Goal: Task Accomplishment & Management: Manage account settings

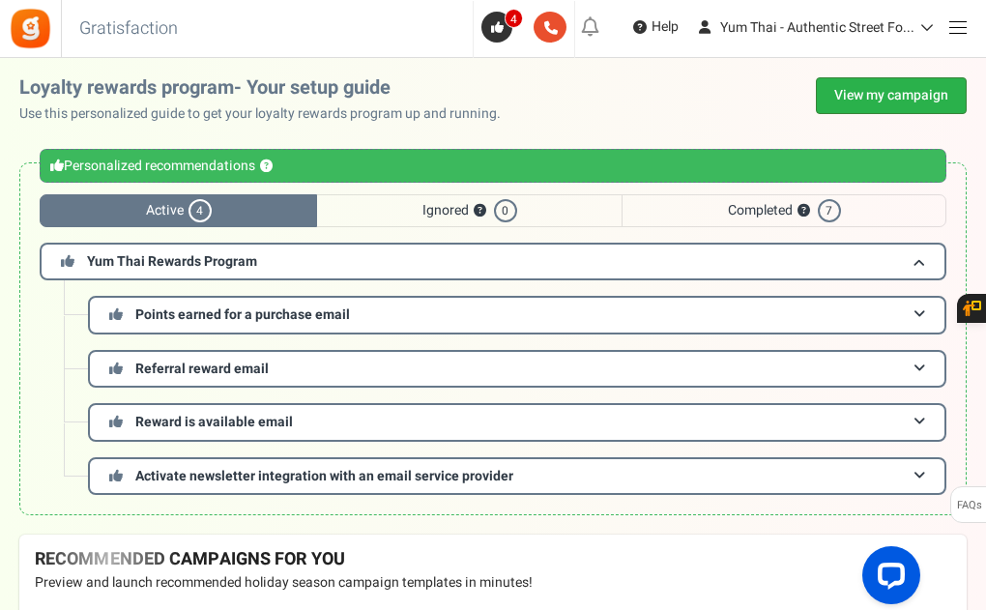
click at [893, 102] on link "View my campaign" at bounding box center [891, 95] width 151 height 37
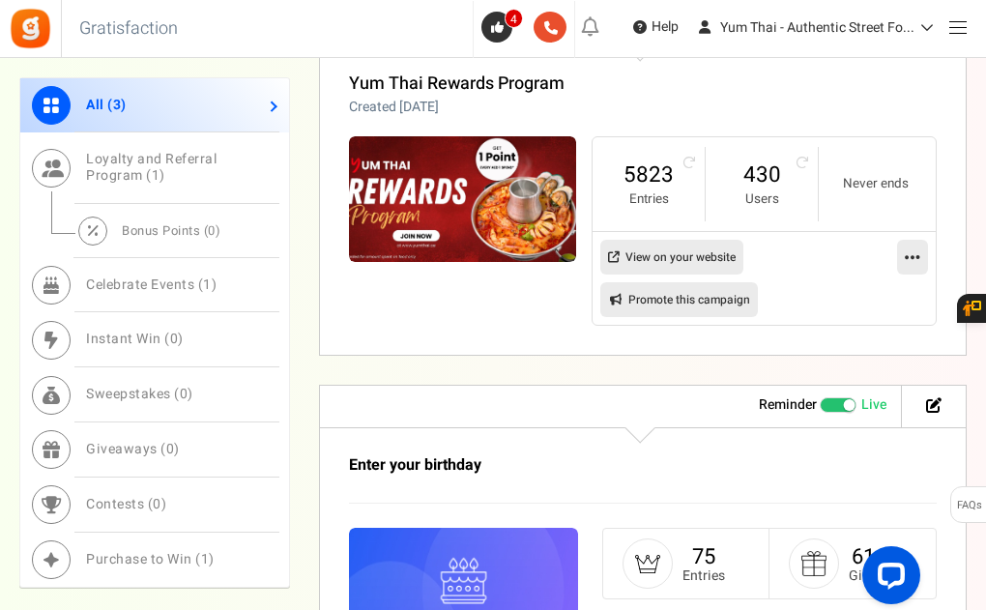
scroll to position [1417, 0]
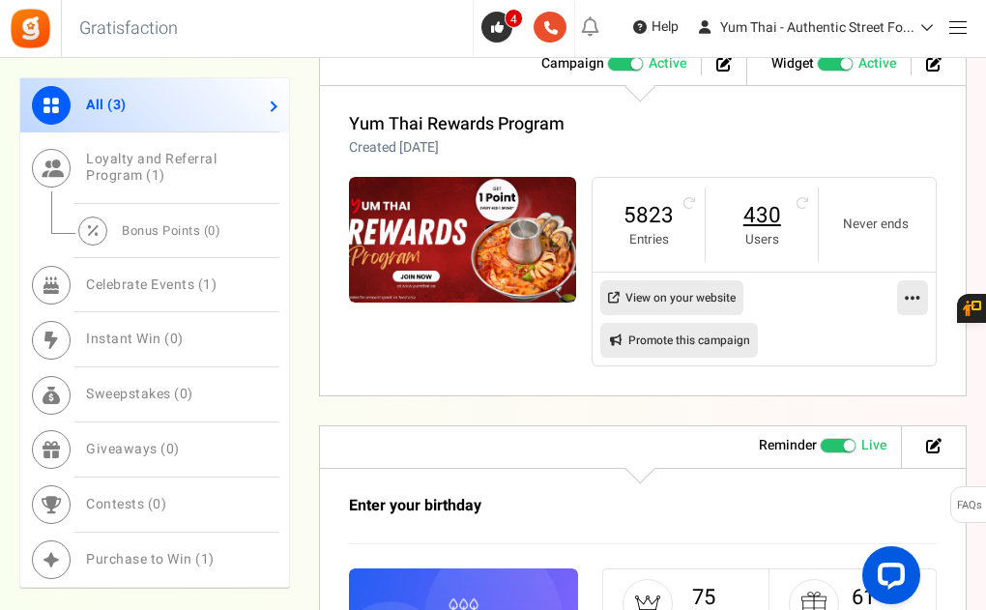
click at [763, 209] on link "430" at bounding box center [761, 215] width 73 height 31
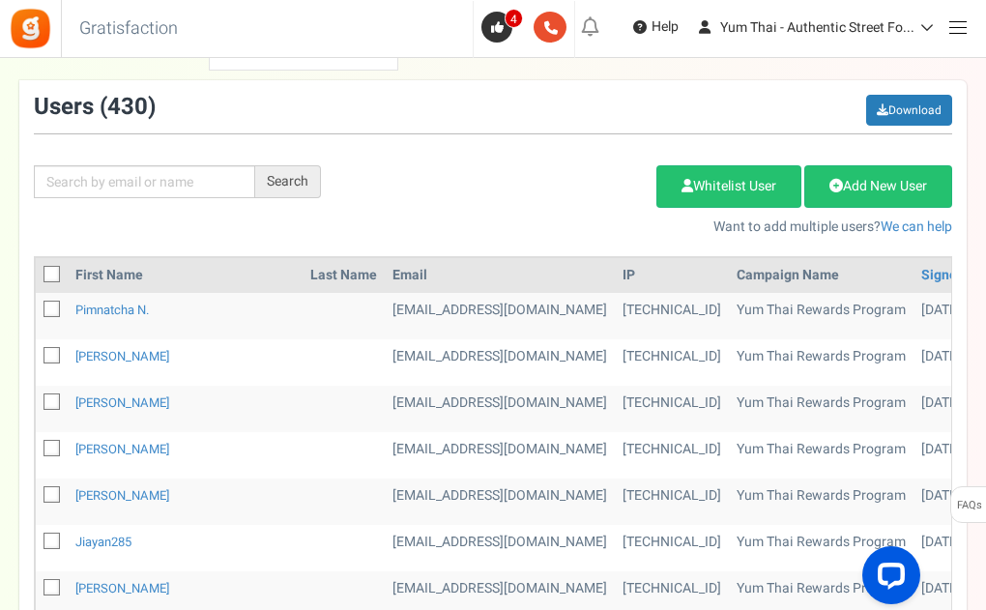
scroll to position [187, 0]
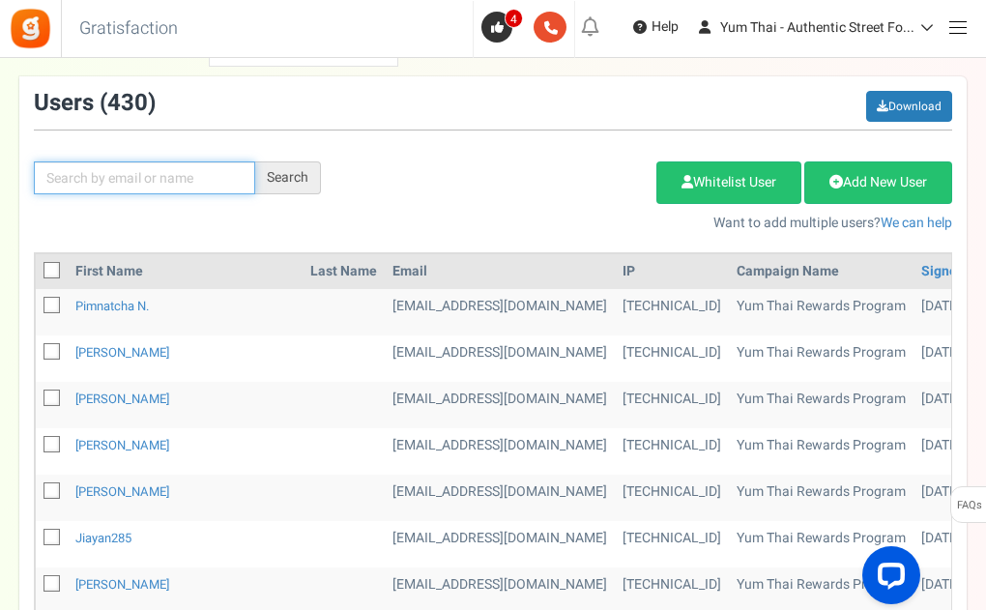
click at [179, 173] on input "text" at bounding box center [144, 177] width 221 height 33
type input "Mahmood"
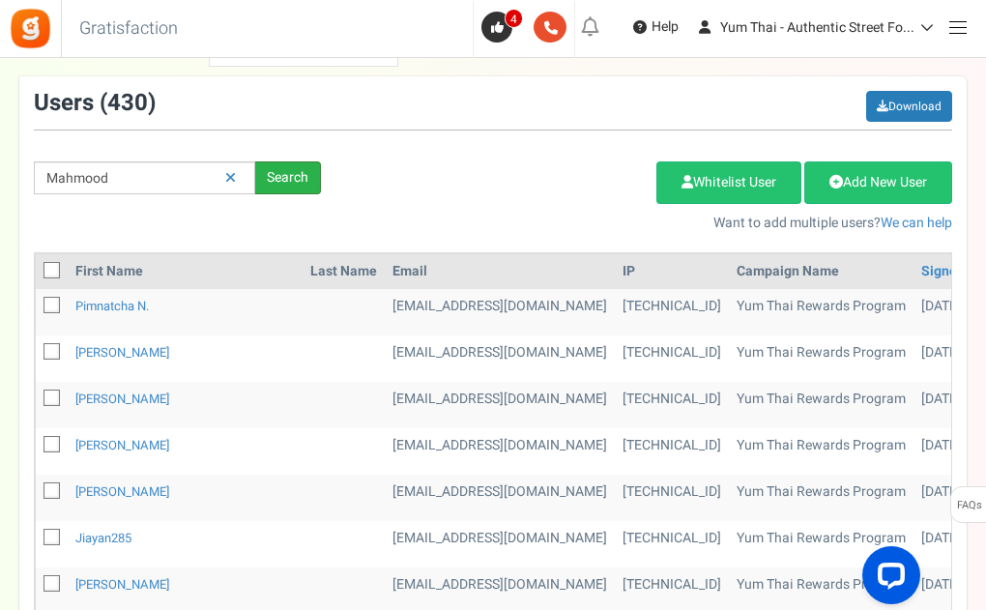
click at [297, 177] on div "Search" at bounding box center [288, 177] width 66 height 33
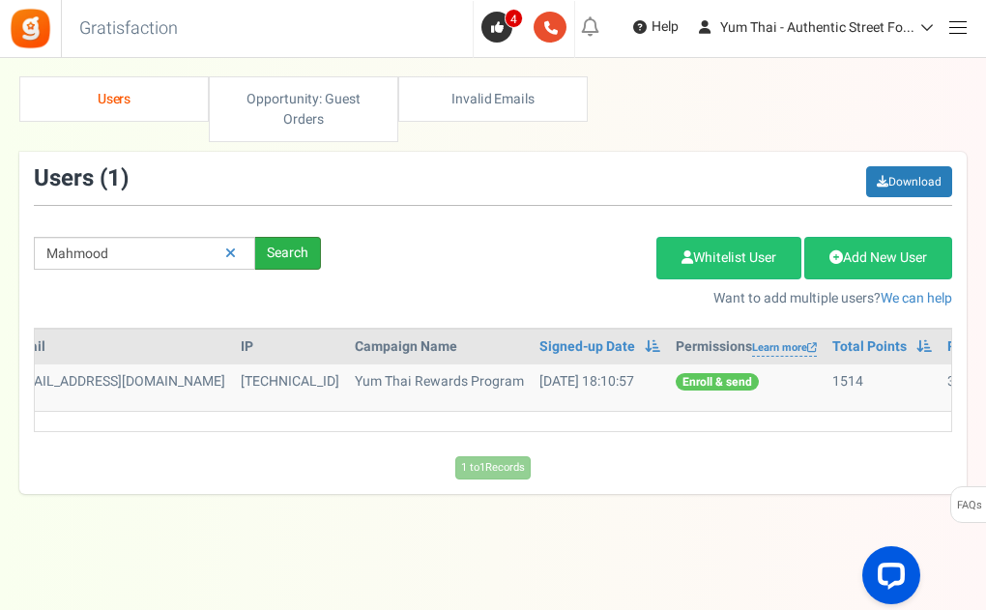
scroll to position [0, 422]
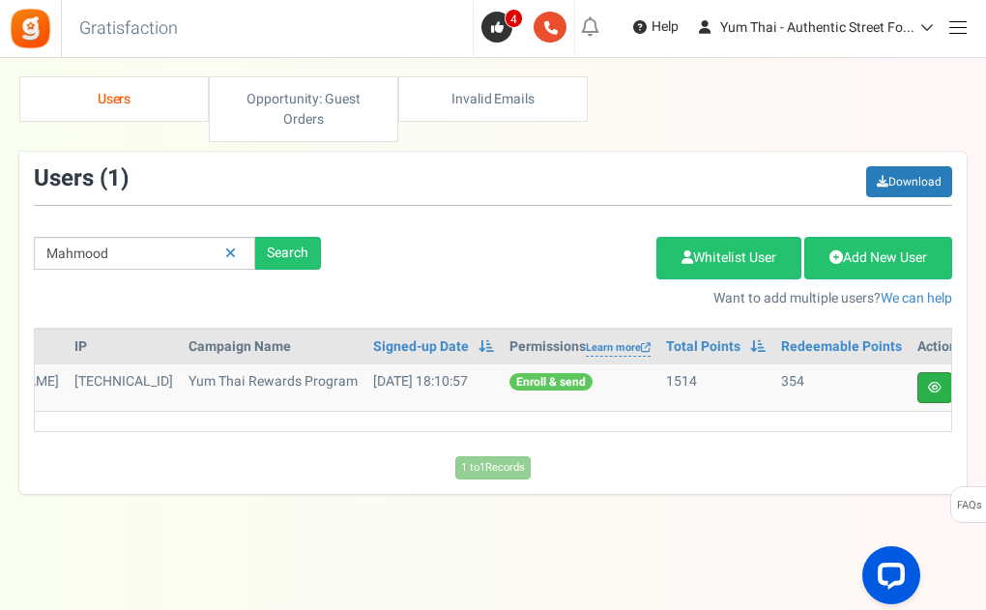
click at [928, 386] on icon at bounding box center [935, 388] width 14 height 12
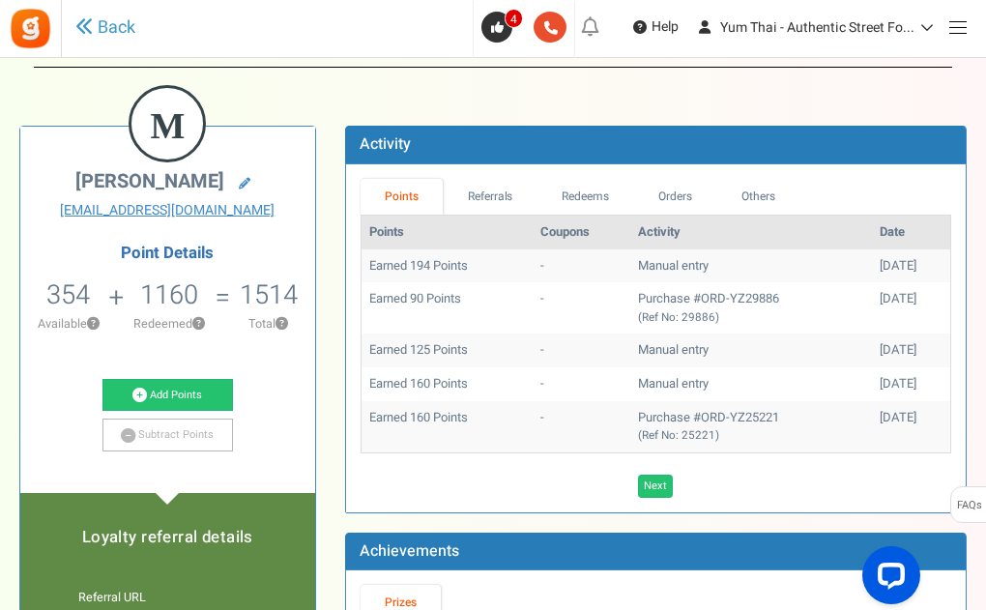
scroll to position [31, 0]
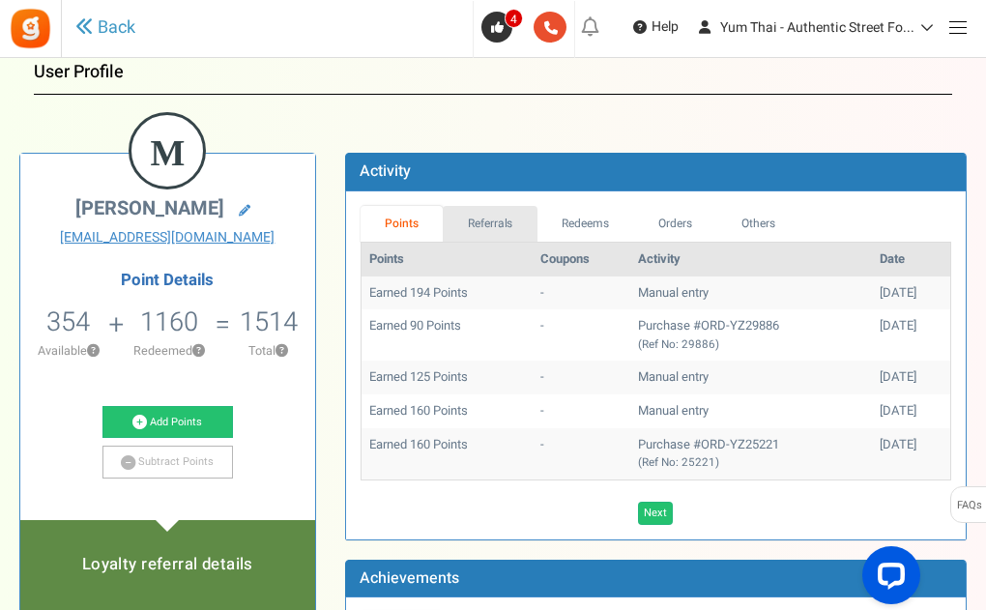
click at [505, 235] on link "Referrals" at bounding box center [490, 224] width 95 height 36
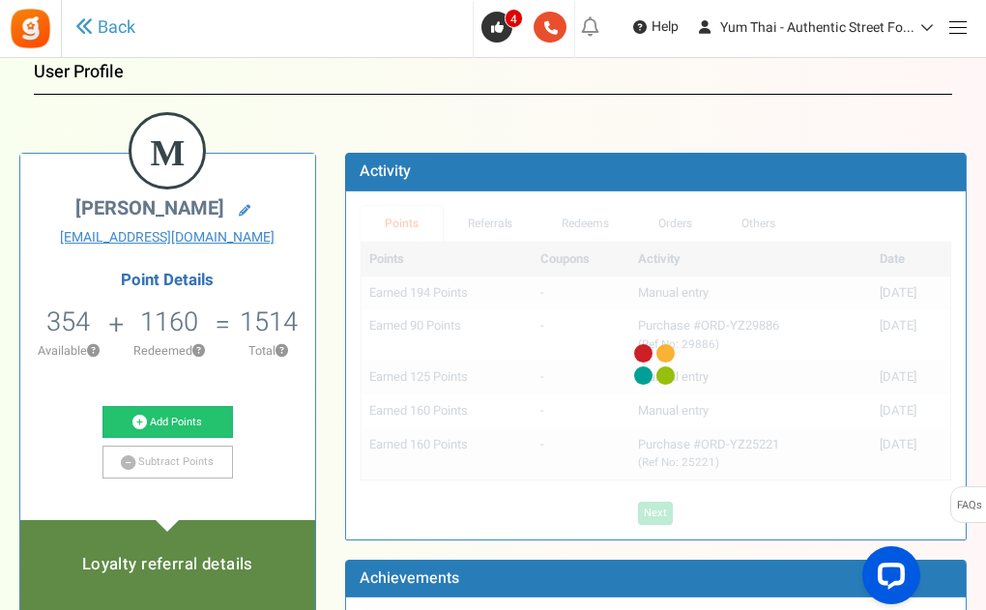
click at [598, 213] on div at bounding box center [655, 365] width 619 height 348
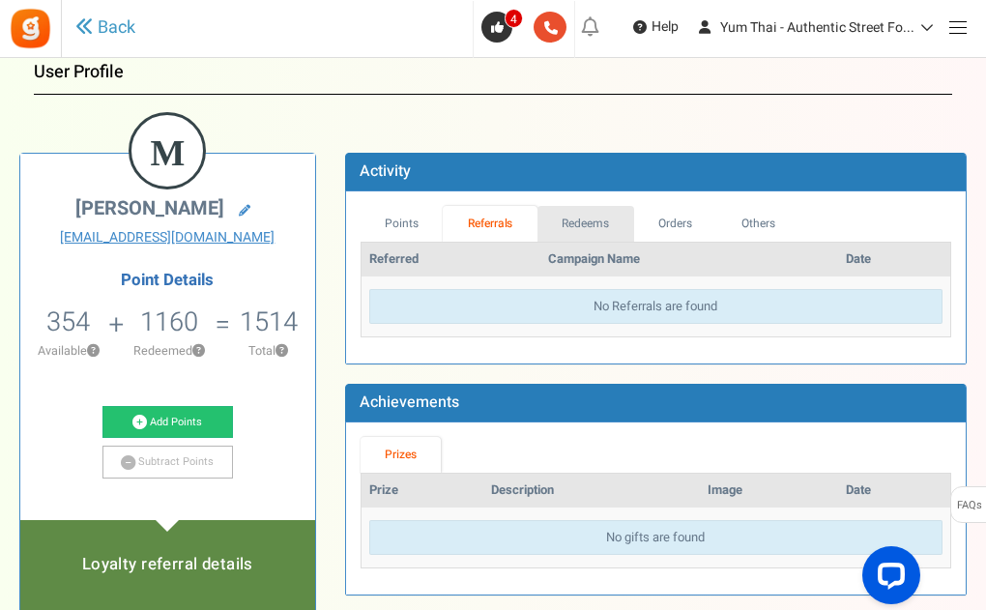
click at [590, 221] on link "Redeems" at bounding box center [585, 224] width 97 height 36
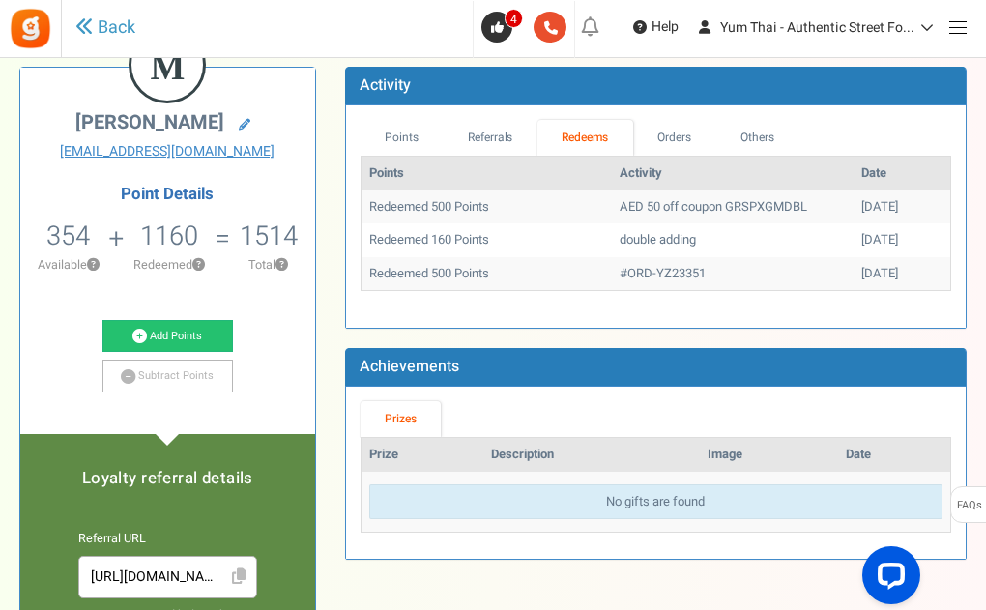
scroll to position [122, 0]
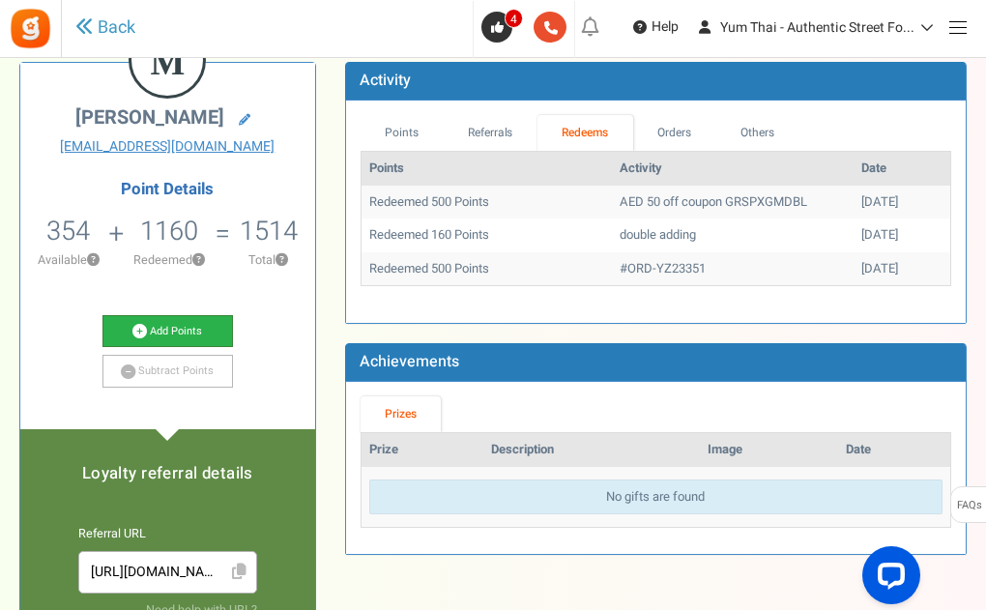
click at [205, 320] on link "Add Points" at bounding box center [167, 331] width 130 height 33
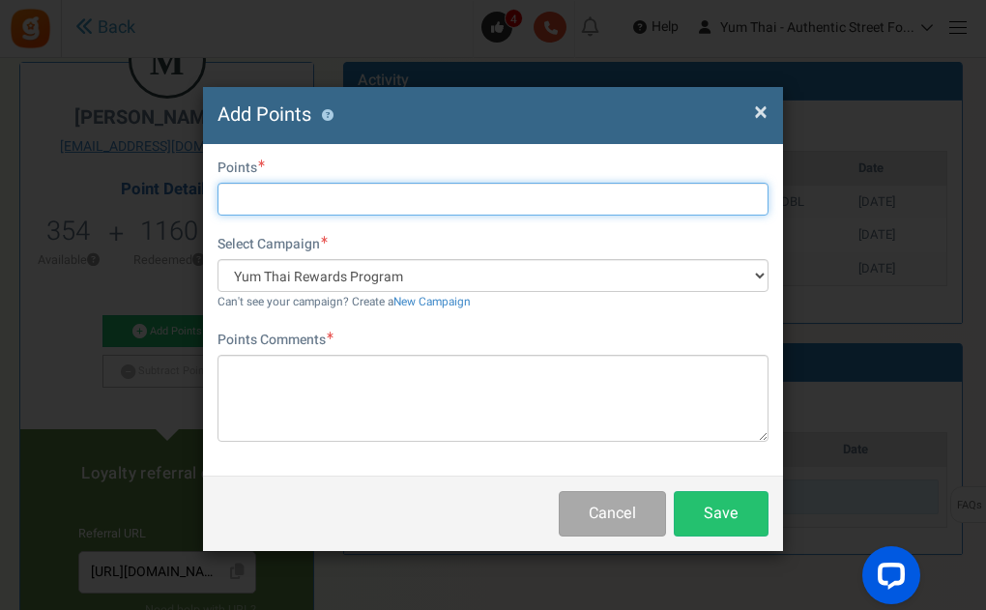
click at [272, 205] on input "text" at bounding box center [492, 199] width 551 height 33
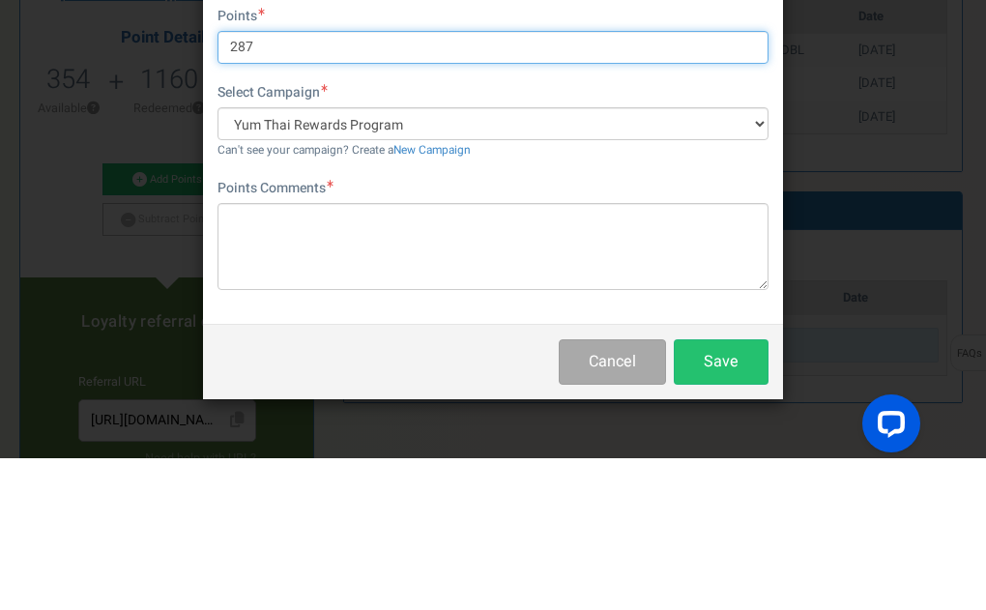
type input "287"
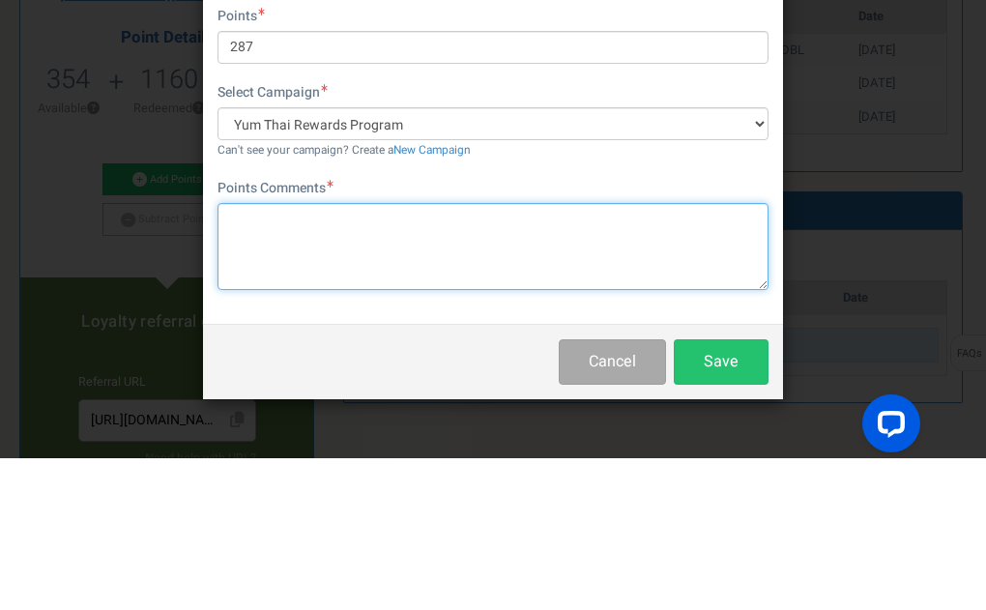
click at [308, 373] on textarea at bounding box center [492, 398] width 551 height 87
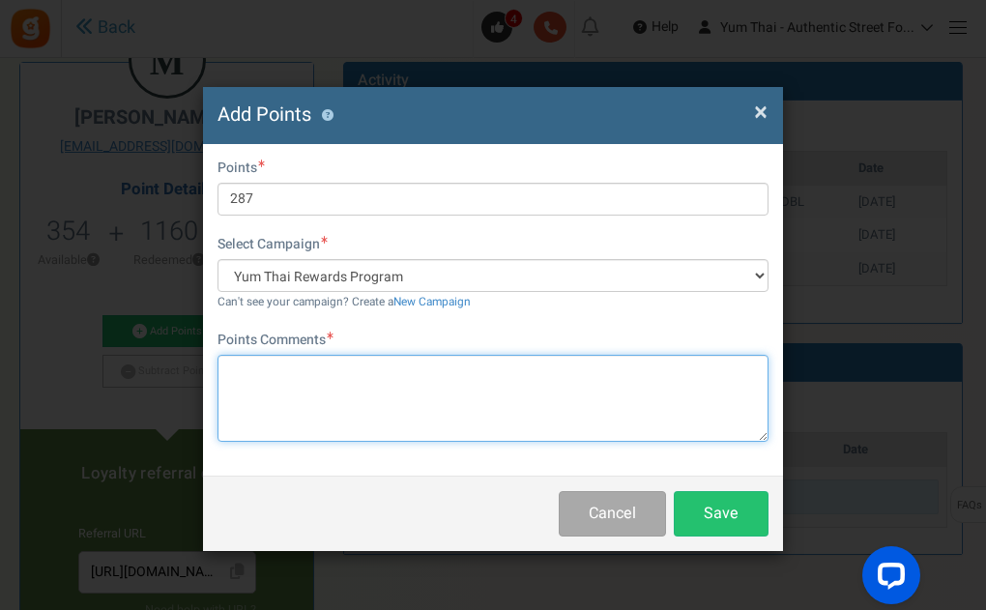
click at [248, 378] on textarea at bounding box center [492, 398] width 551 height 87
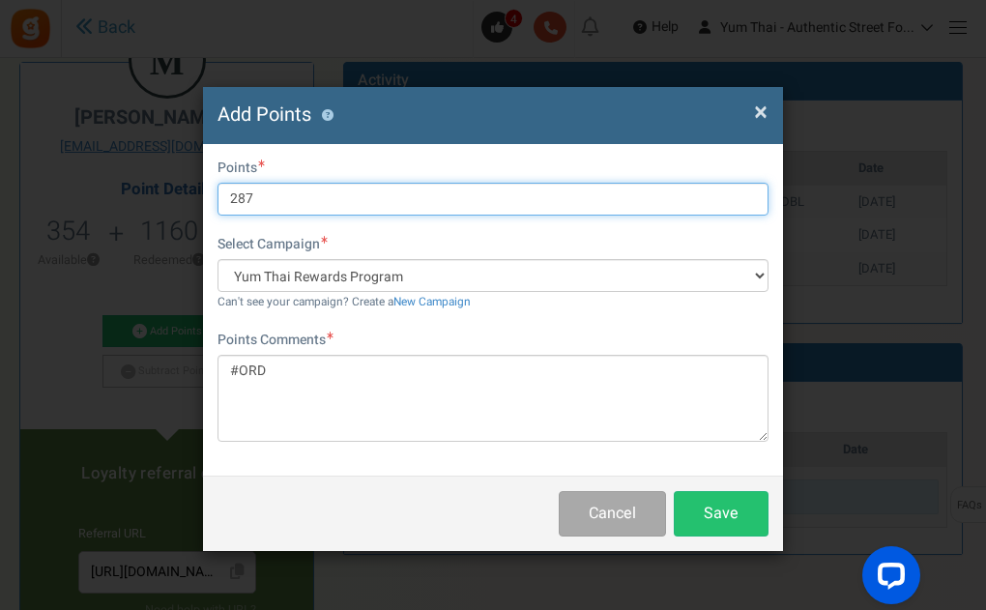
click at [289, 206] on input "287" at bounding box center [492, 199] width 551 height 33
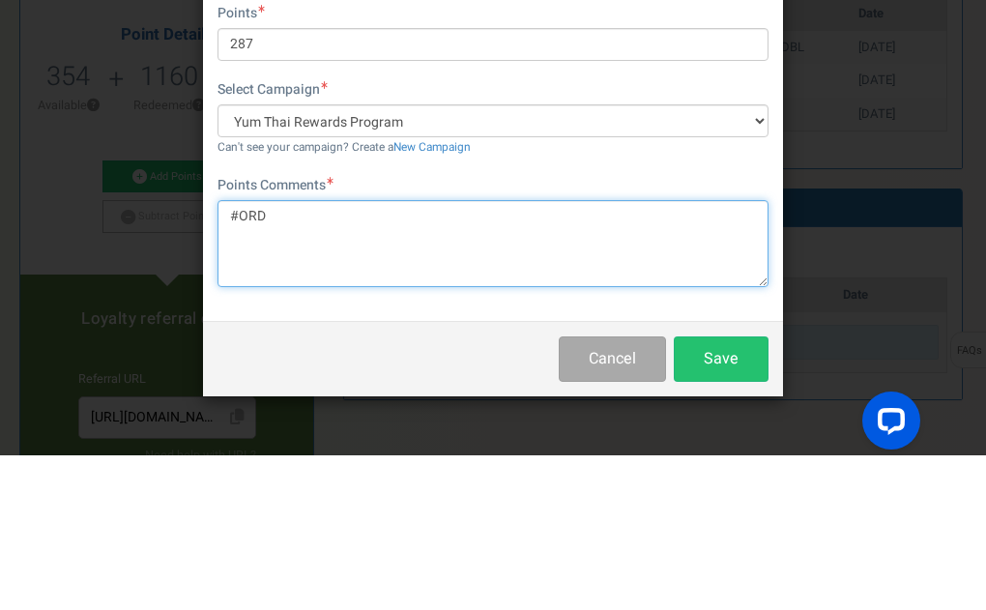
click at [308, 375] on textarea "#ORD" at bounding box center [492, 398] width 551 height 87
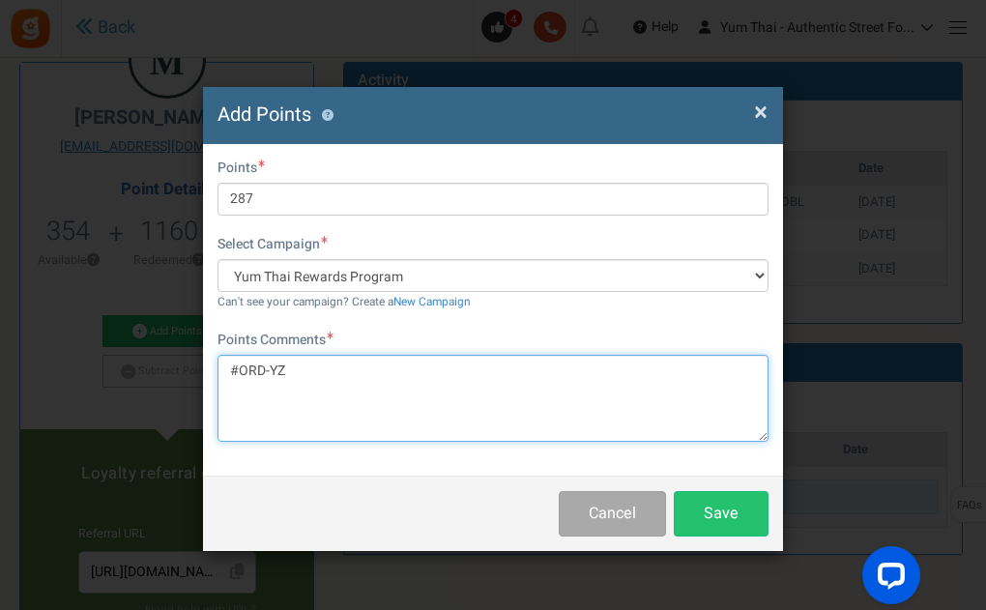
click at [333, 368] on textarea "#ORD-YZ" at bounding box center [492, 398] width 551 height 87
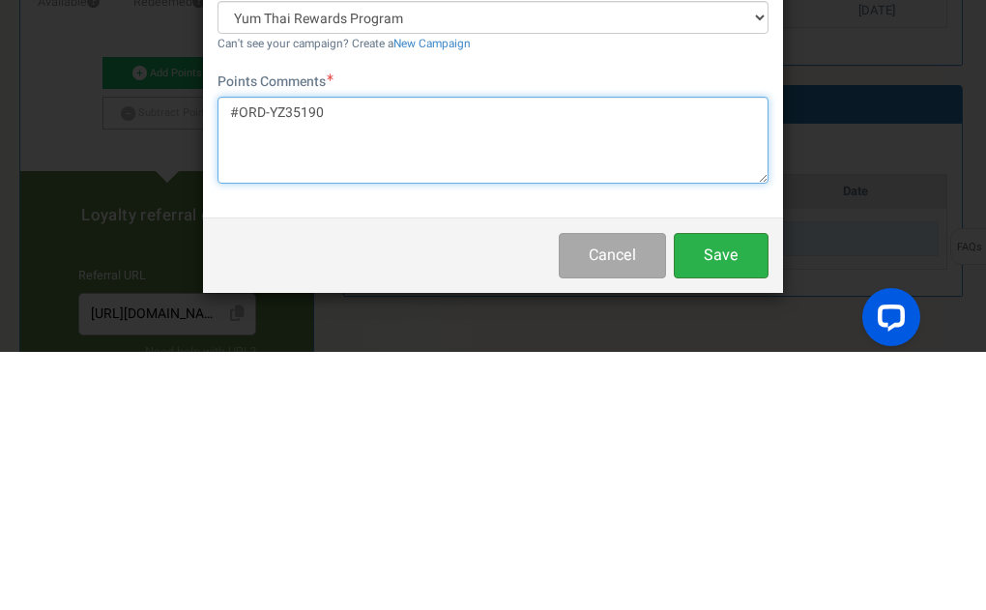
type textarea "#ORD-YZ35190"
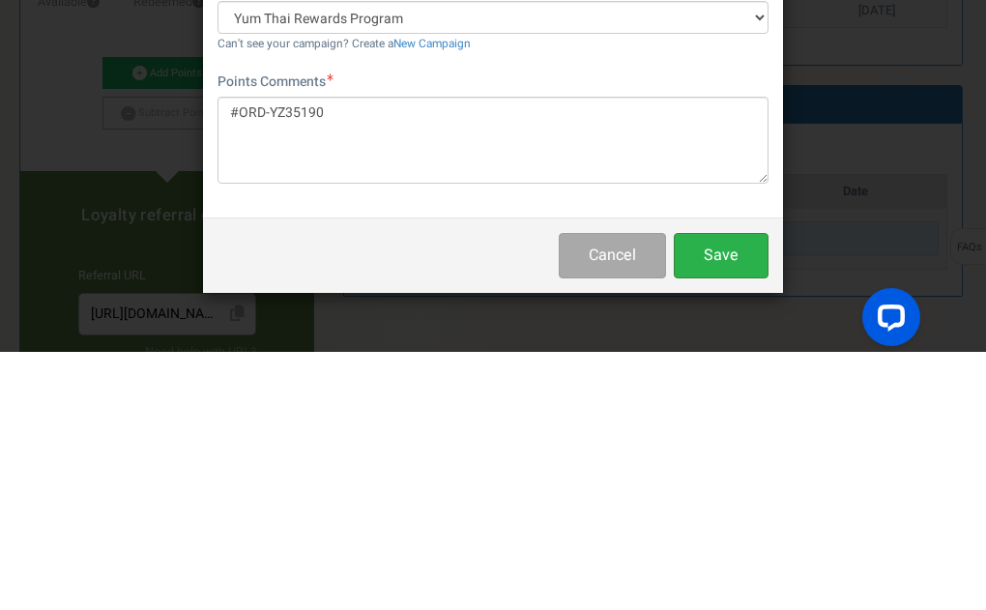
click at [750, 517] on button "Save" at bounding box center [721, 513] width 95 height 45
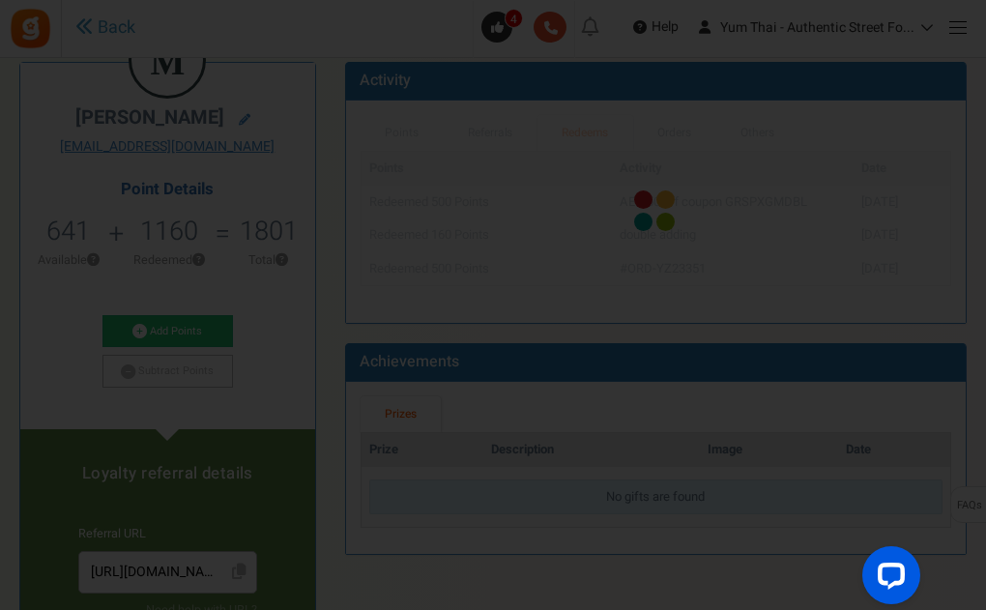
scroll to position [0, 0]
